Goal: Task Accomplishment & Management: Use online tool/utility

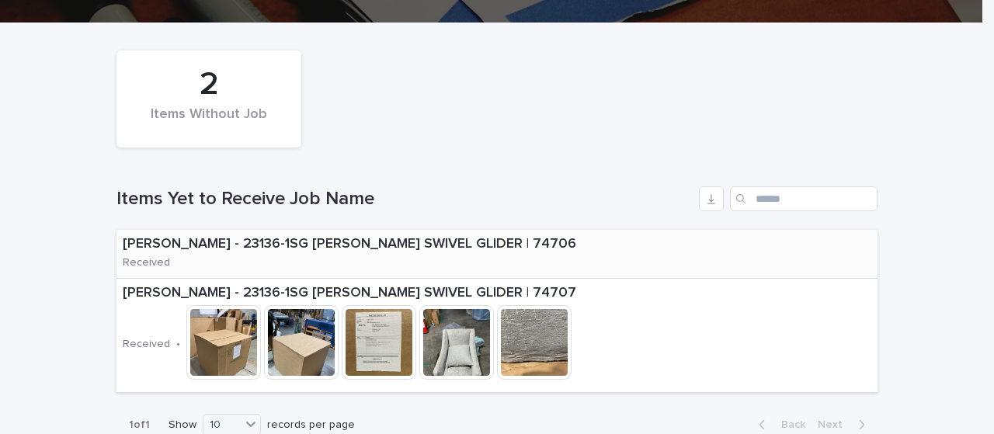
scroll to position [311, 0]
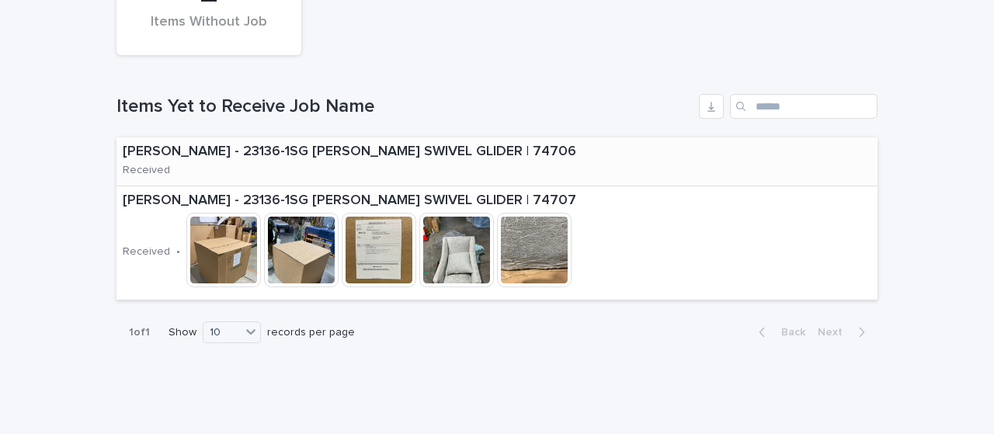
click at [524, 169] on div "[PERSON_NAME] - 23136-1SG [PERSON_NAME] SWIVEL GLIDER | 74706 Received" at bounding box center [497, 162] width 761 height 49
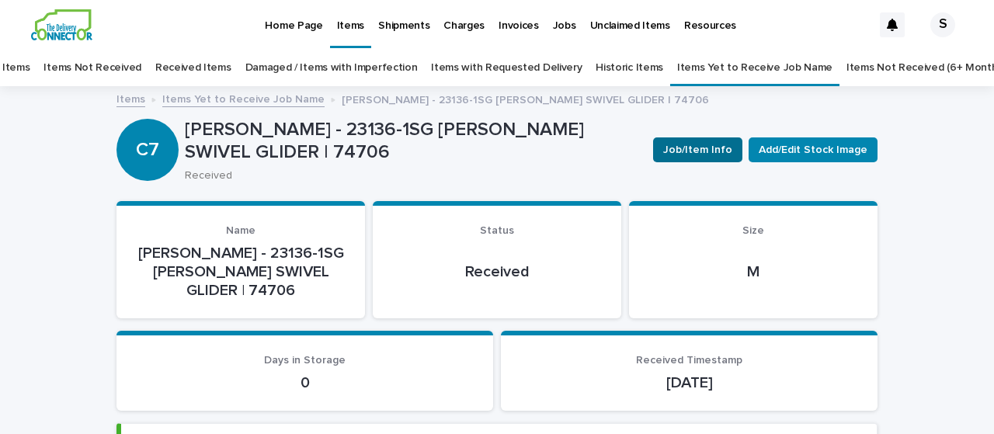
click at [697, 153] on span "Job/Item Info" at bounding box center [697, 150] width 69 height 16
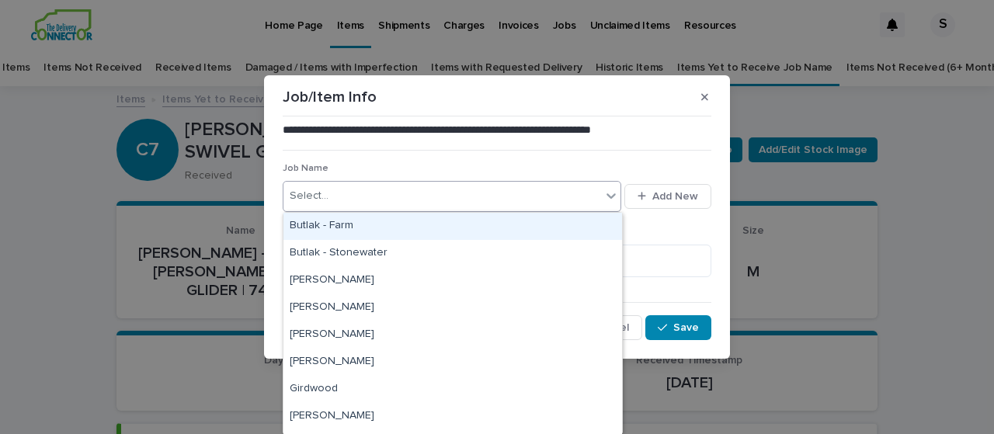
click at [427, 198] on div "Select..." at bounding box center [443, 196] width 318 height 26
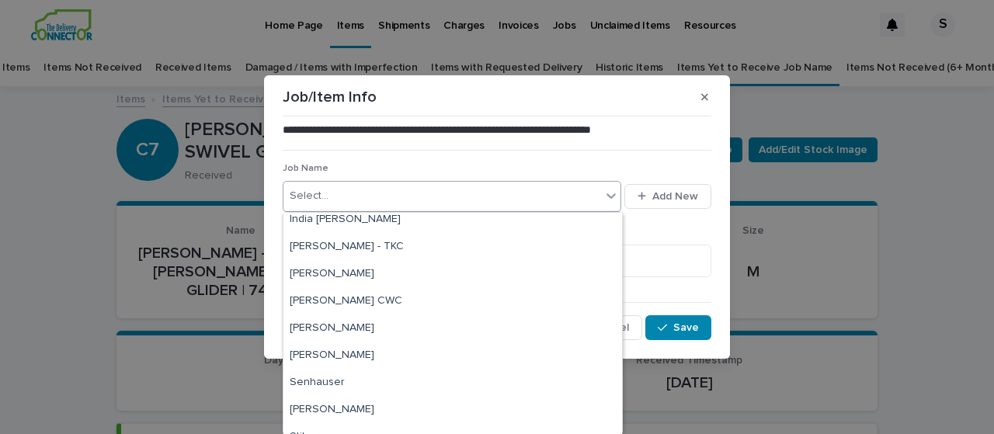
scroll to position [311, 0]
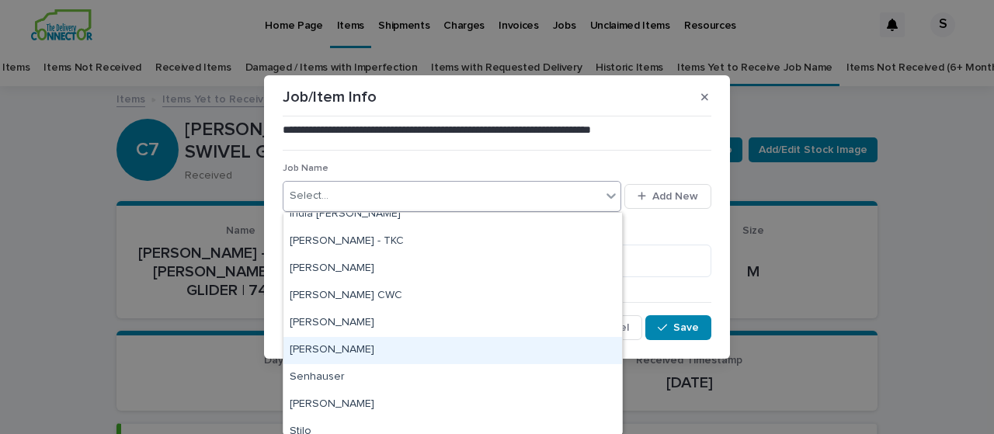
click at [373, 350] on div "[PERSON_NAME]" at bounding box center [453, 350] width 339 height 27
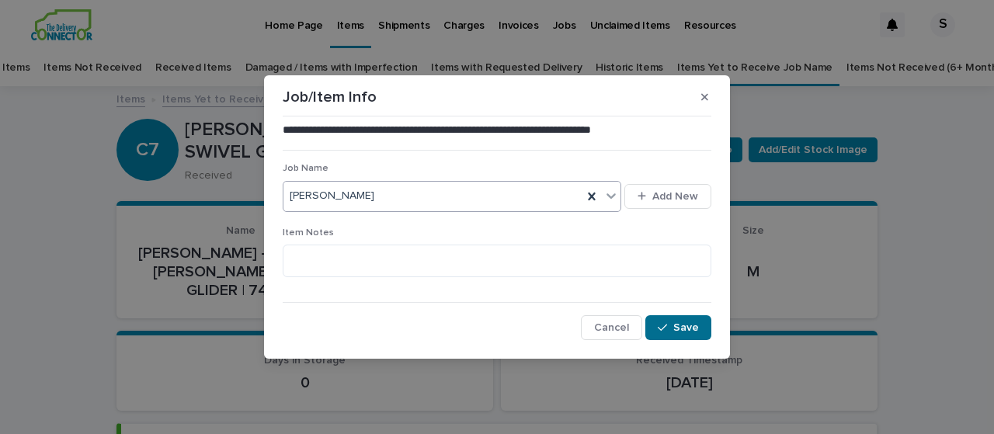
click at [684, 329] on span "Save" at bounding box center [687, 327] width 26 height 11
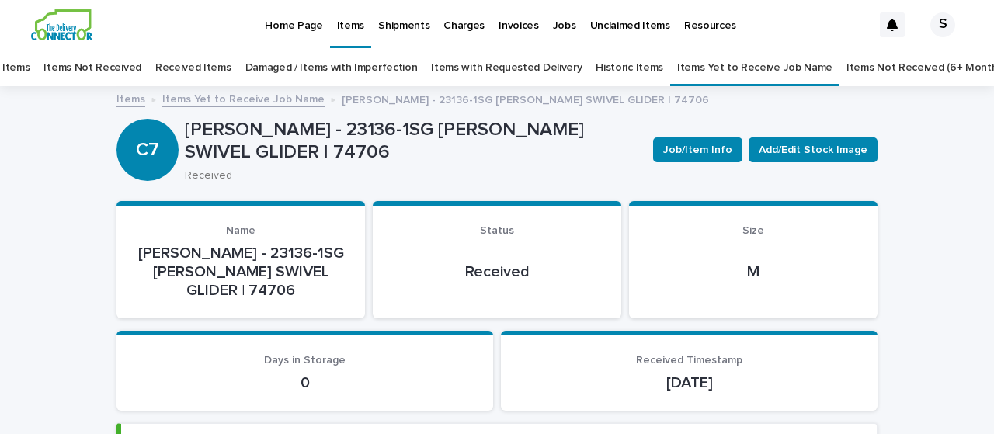
click at [245, 101] on link "Items Yet to Receive Job Name" at bounding box center [243, 98] width 162 height 18
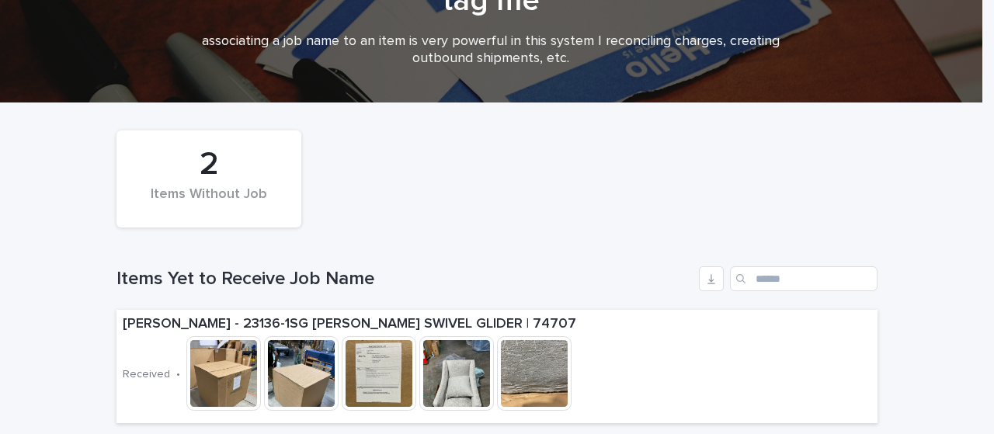
scroll to position [283, 0]
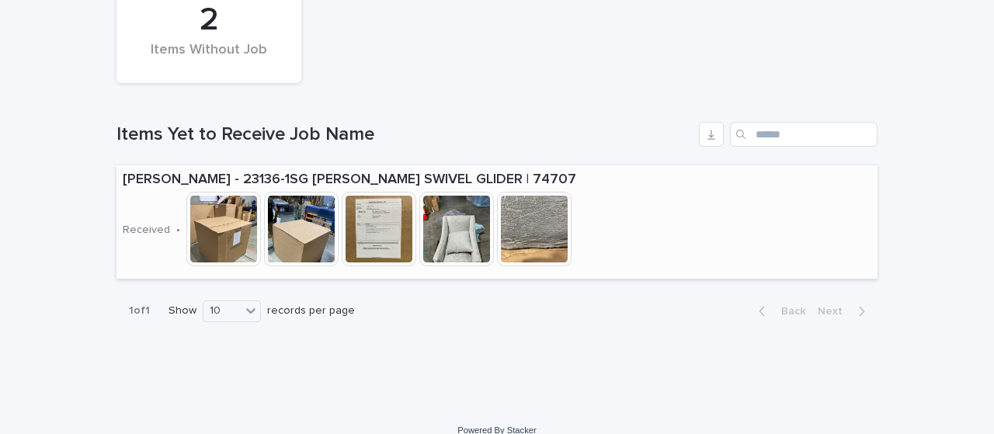
click at [732, 231] on div "[PERSON_NAME] - 23136-1SG [PERSON_NAME] SWIVEL GLIDER | 74707 Received • This f…" at bounding box center [497, 221] width 761 height 113
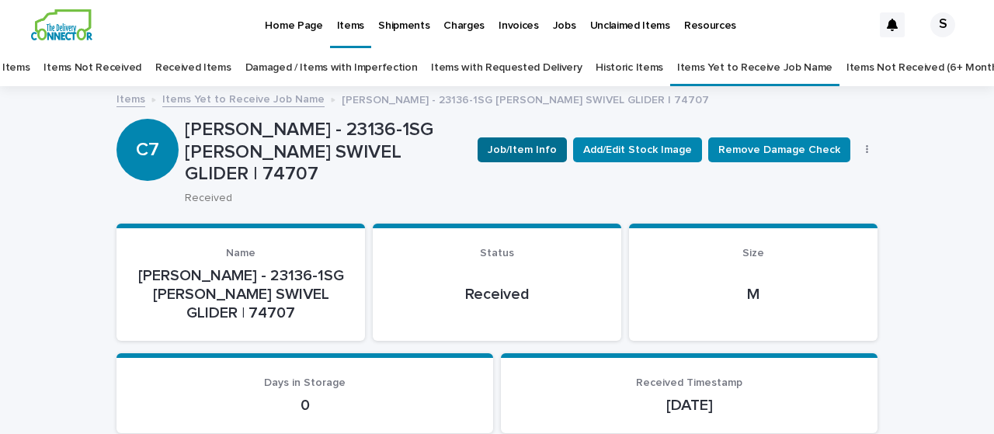
click at [528, 153] on span "Job/Item Info" at bounding box center [522, 150] width 69 height 16
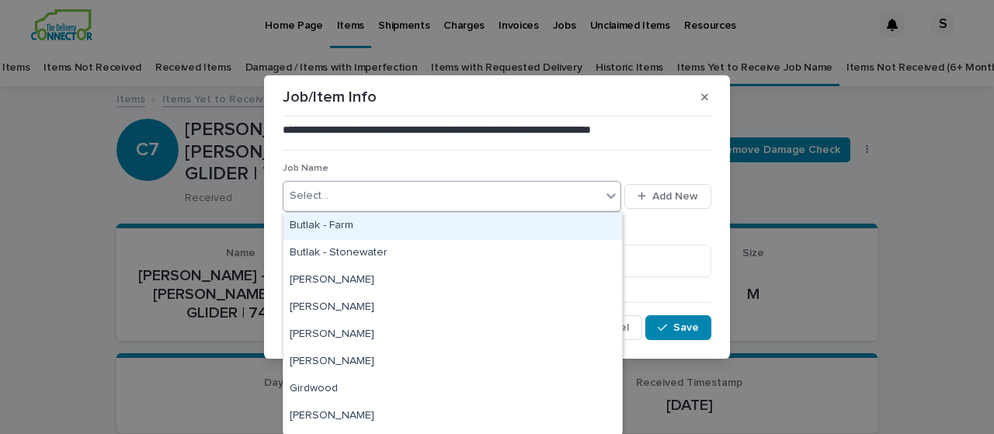
click at [340, 197] on div "Select..." at bounding box center [443, 196] width 318 height 26
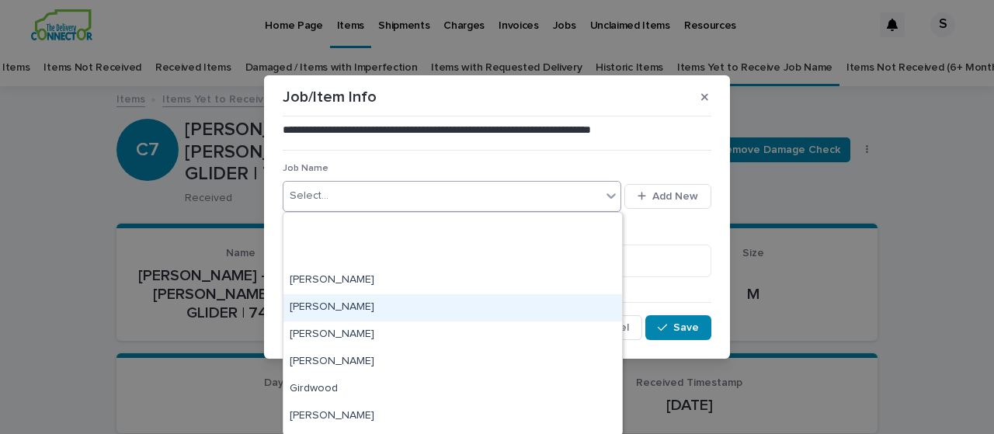
scroll to position [375, 0]
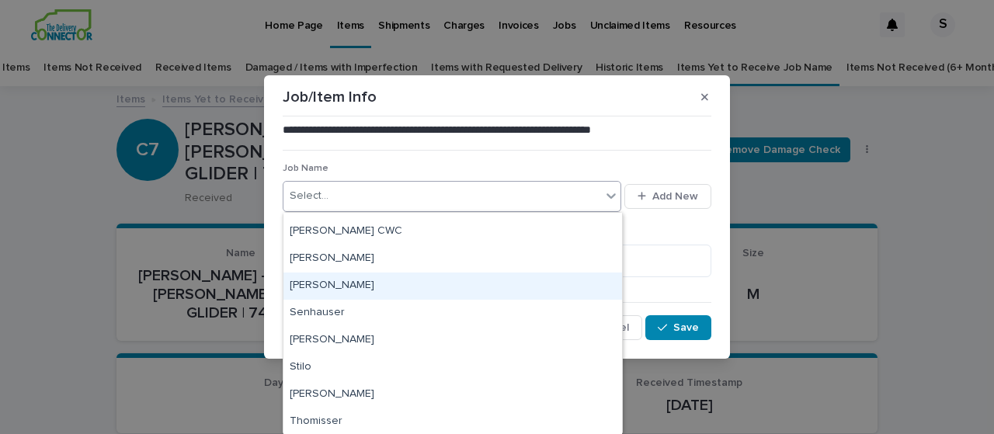
click at [326, 281] on div "[PERSON_NAME]" at bounding box center [453, 286] width 339 height 27
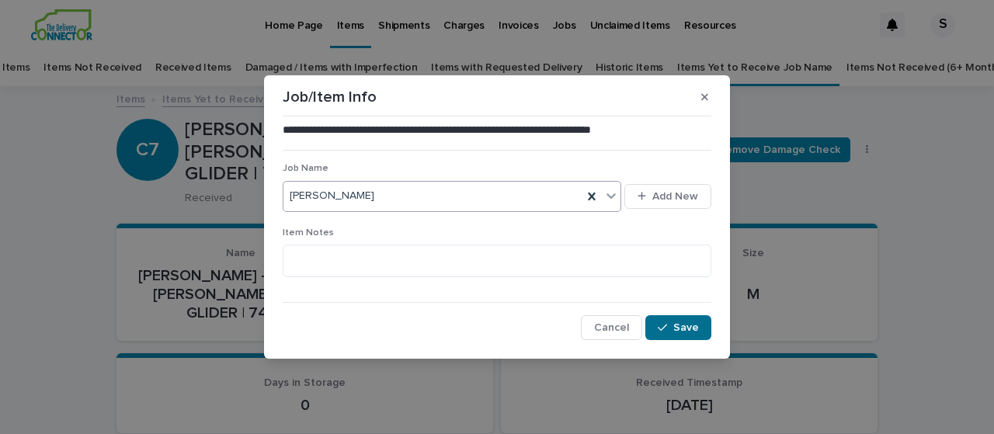
click at [694, 328] on span "Save" at bounding box center [687, 327] width 26 height 11
